Goal: Find specific page/section: Find specific page/section

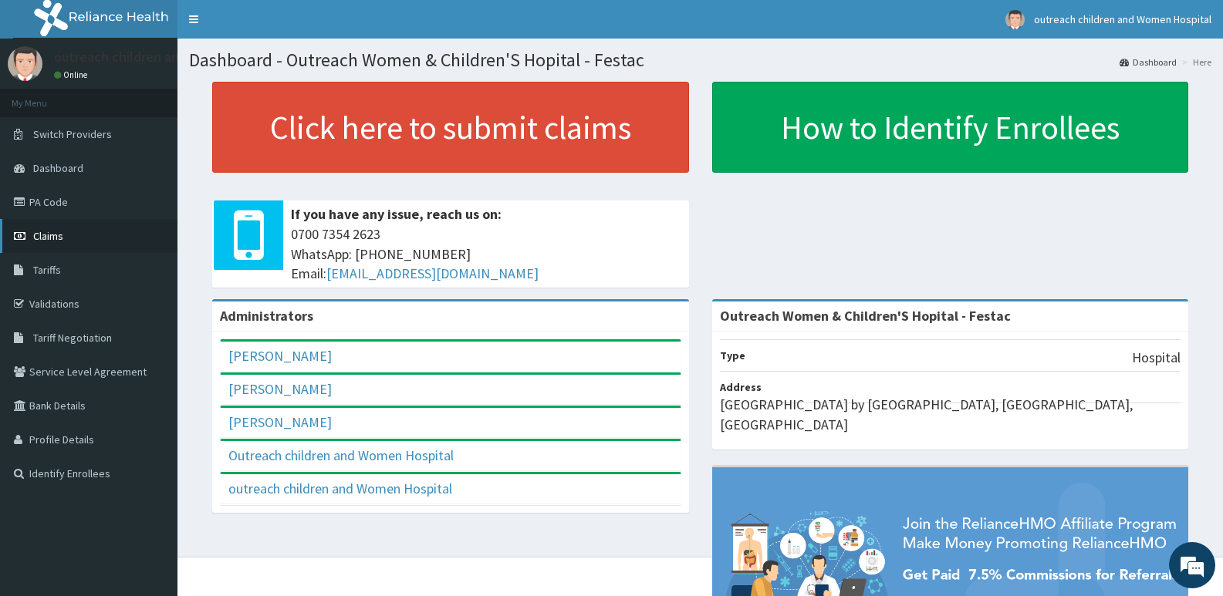
click at [55, 233] on span "Claims" at bounding box center [48, 236] width 30 height 14
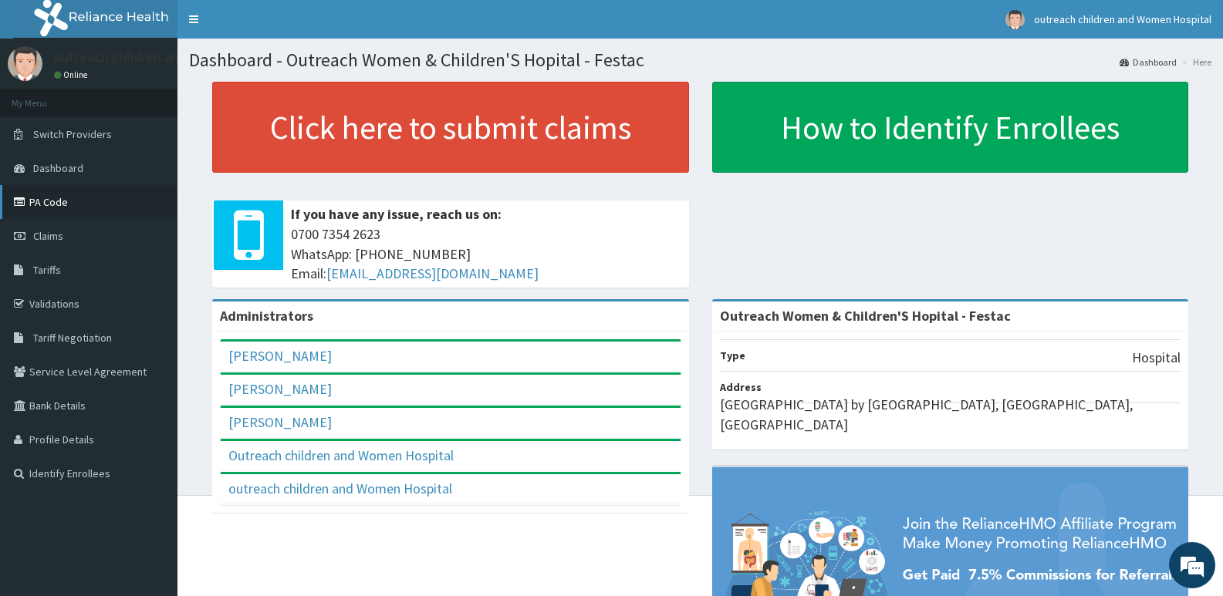
click at [49, 201] on link "PA Code" at bounding box center [88, 202] width 177 height 34
